Goal: Communication & Community: Answer question/provide support

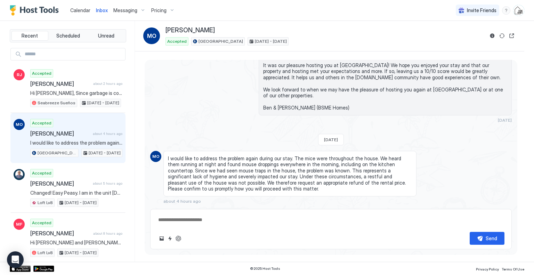
scroll to position [1365, 0]
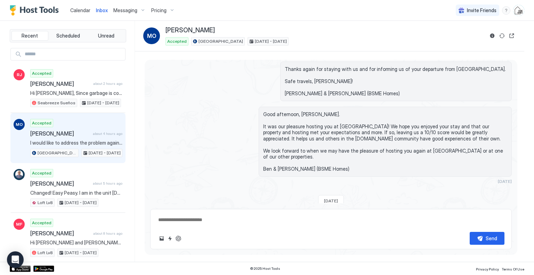
click at [79, 9] on span "Calendar" at bounding box center [80, 10] width 20 height 6
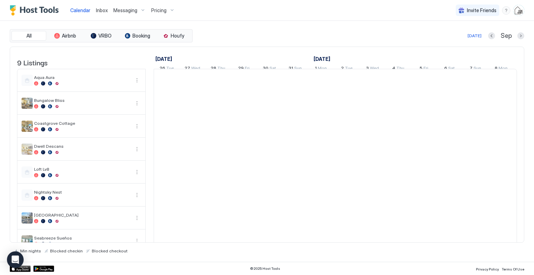
scroll to position [0, 386]
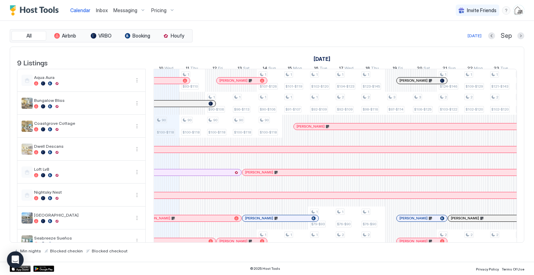
click at [104, 9] on span "Inbox" at bounding box center [102, 10] width 12 height 6
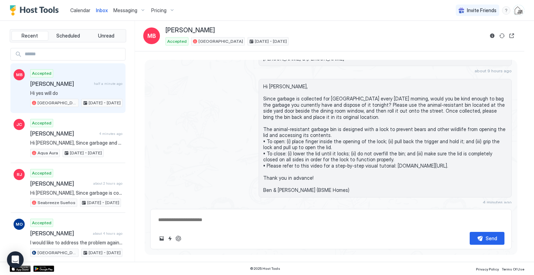
scroll to position [1293, 0]
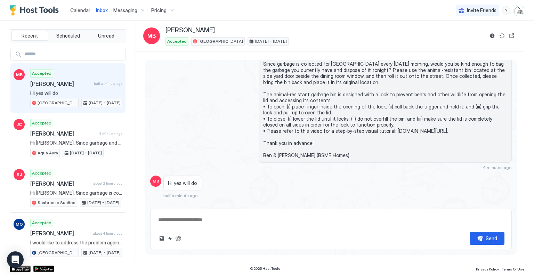
click at [178, 220] on textarea at bounding box center [330, 219] width 347 height 13
type textarea "**********"
click at [444, 236] on button "Send" at bounding box center [486, 238] width 35 height 13
